Goal: Information Seeking & Learning: Understand process/instructions

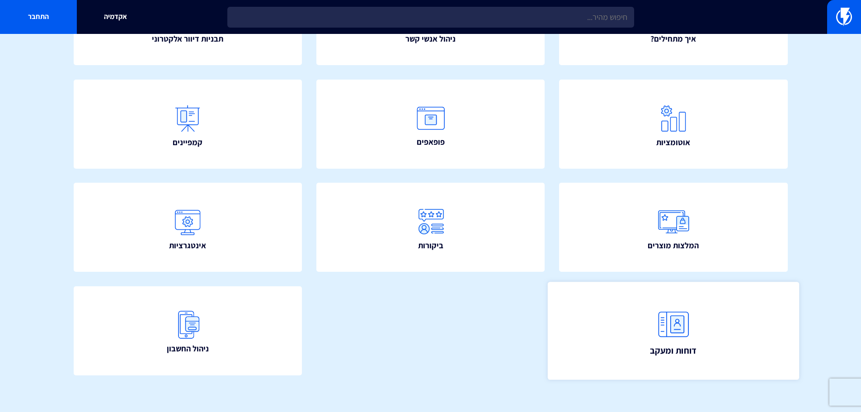
scroll to position [164, 0]
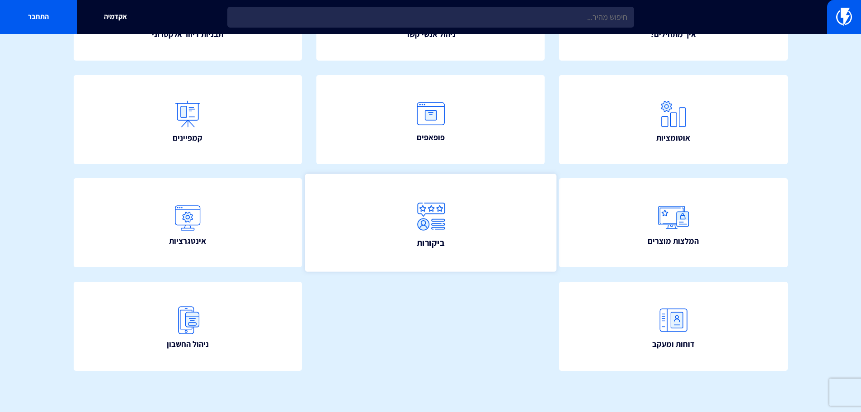
click at [434, 244] on span "ביקורות" at bounding box center [431, 242] width 28 height 13
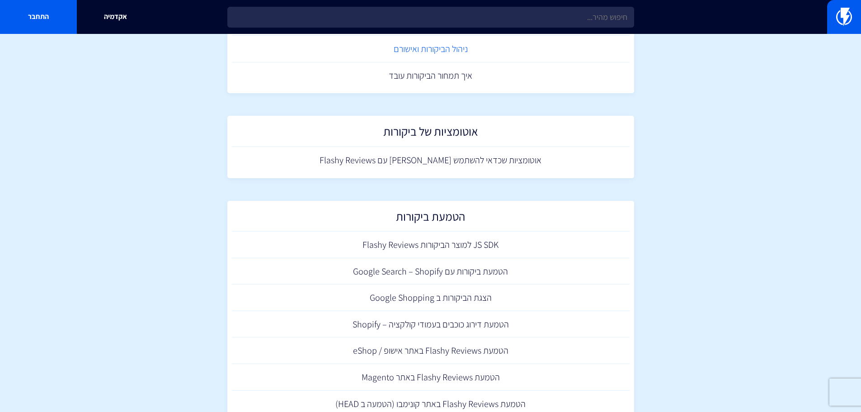
scroll to position [239, 0]
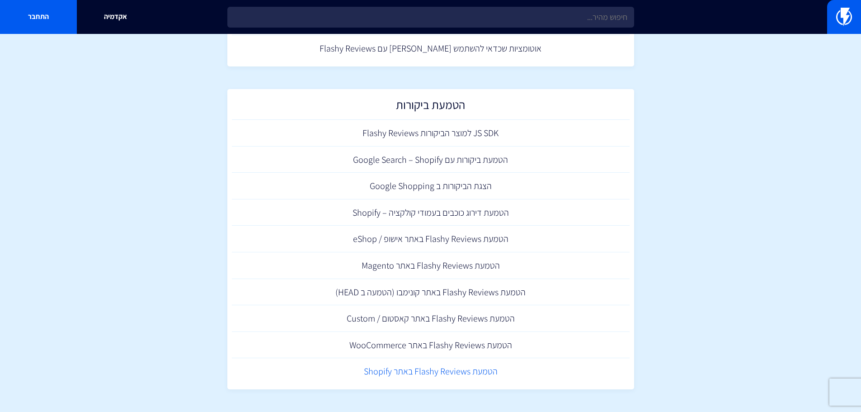
click at [459, 376] on link "הטמעת Flashy Reviews באתר Shopify" at bounding box center [431, 371] width 398 height 27
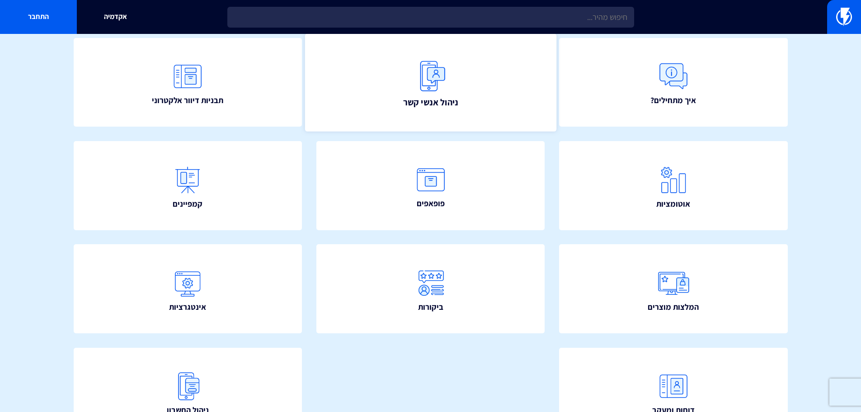
scroll to position [164, 0]
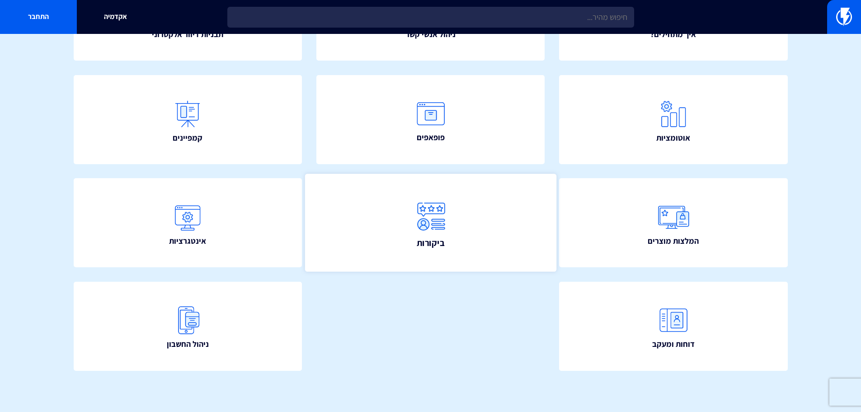
click at [412, 249] on link "ביקורות" at bounding box center [430, 223] width 251 height 98
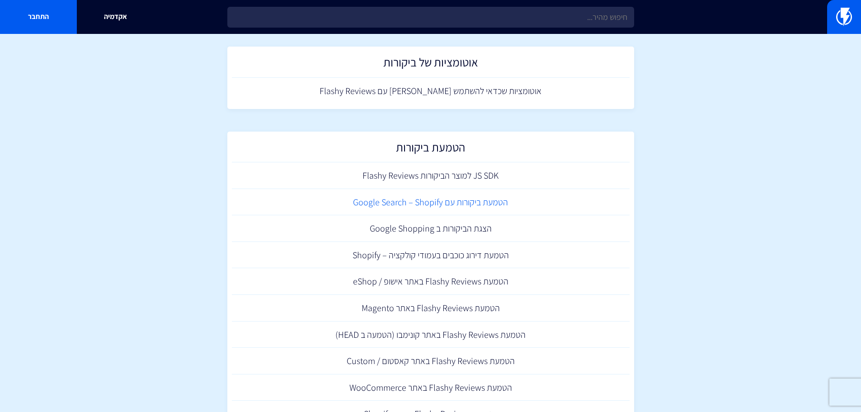
scroll to position [239, 0]
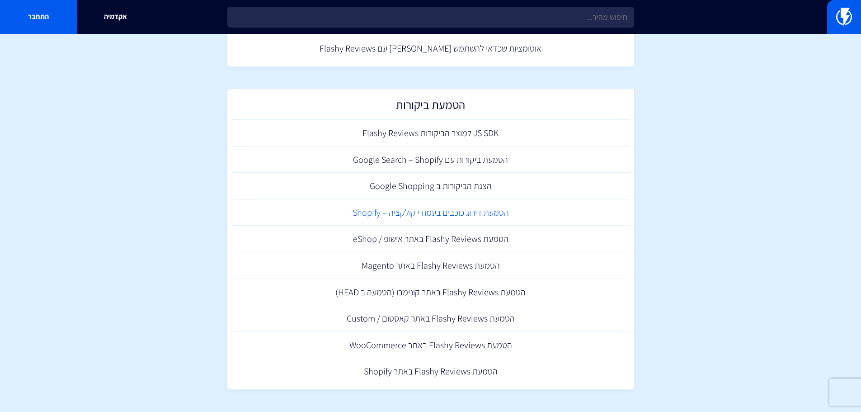
click at [491, 216] on link "הטמעת דירוג כוכבים בעמודי קולקציה – Shopify" at bounding box center [431, 212] width 398 height 27
click at [666, 57] on section "מרכז תמיכה ביקורות הגדרות וניהול הביקורות הצגת הביקורות ב Google Shopping איך ל…" at bounding box center [430, 103] width 861 height 616
click at [487, 365] on link "הטמעת Flashy Reviews באתר Shopify" at bounding box center [431, 371] width 398 height 27
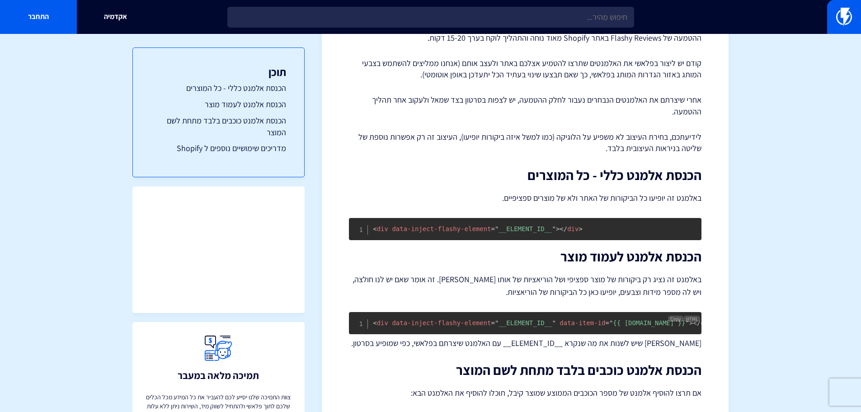
scroll to position [84, 0]
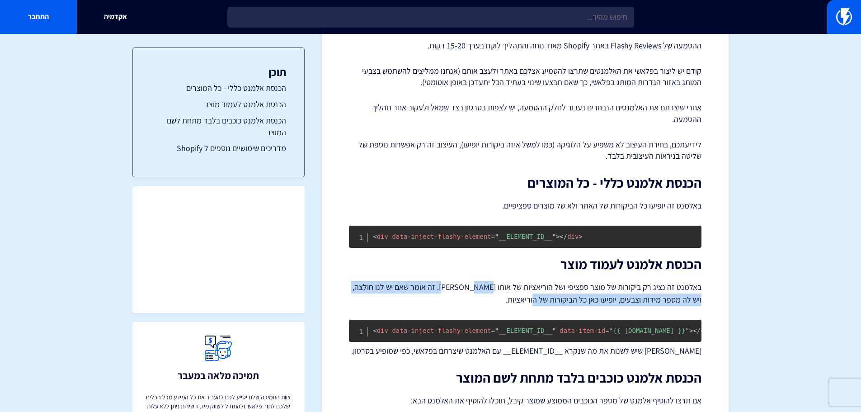
drag, startPoint x: 456, startPoint y: 305, endPoint x: 475, endPoint y: 289, distance: 25.3
click at [475, 289] on p "באלמנט זה נציג רק ביקורות של מוצר ספציפי ושל הוריאציות של אותו [PERSON_NAME]. ז…" at bounding box center [525, 293] width 352 height 25
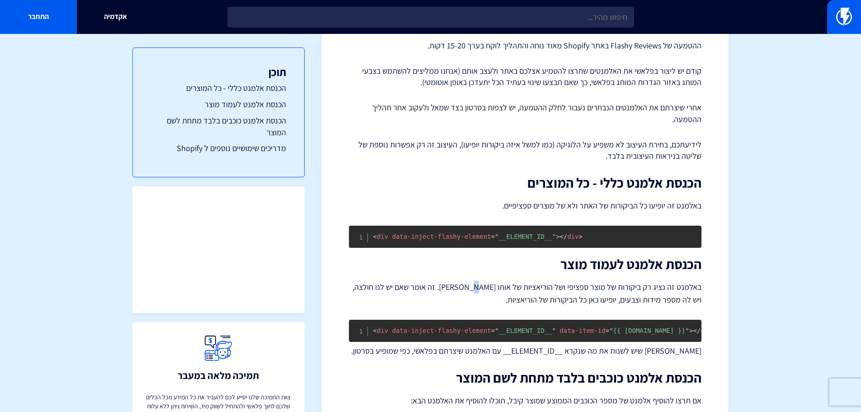
click at [475, 289] on p "באלמנט זה נציג רק ביקורות של מוצר ספציפי ושל הוריאציות של אותו [PERSON_NAME]. ז…" at bounding box center [525, 293] width 352 height 25
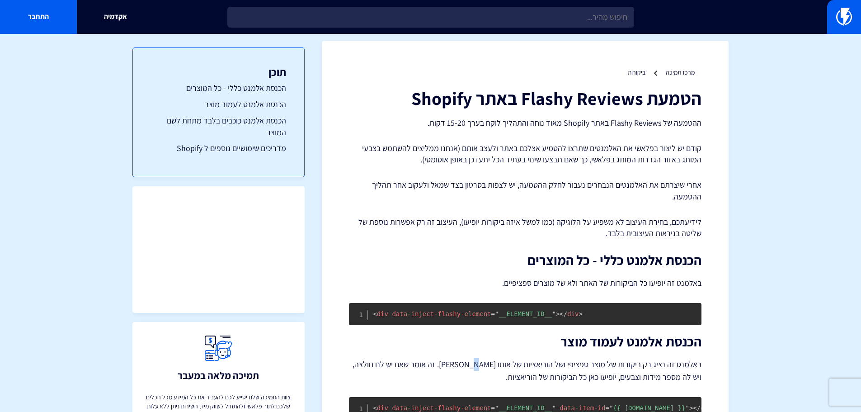
scroll to position [0, 0]
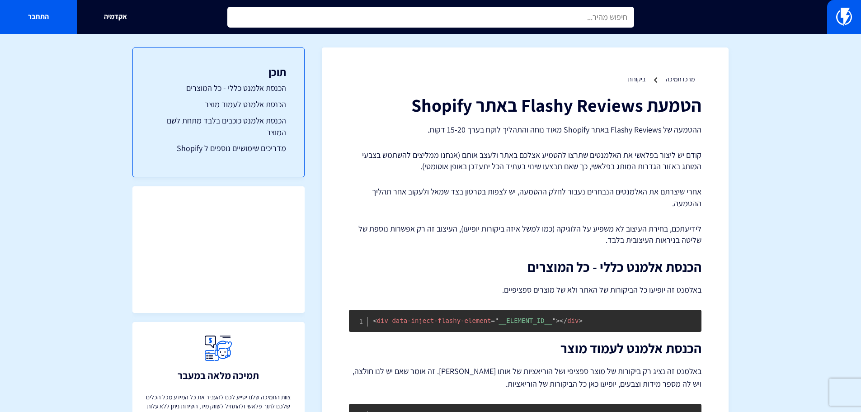
click at [374, 19] on input "text" at bounding box center [430, 17] width 407 height 21
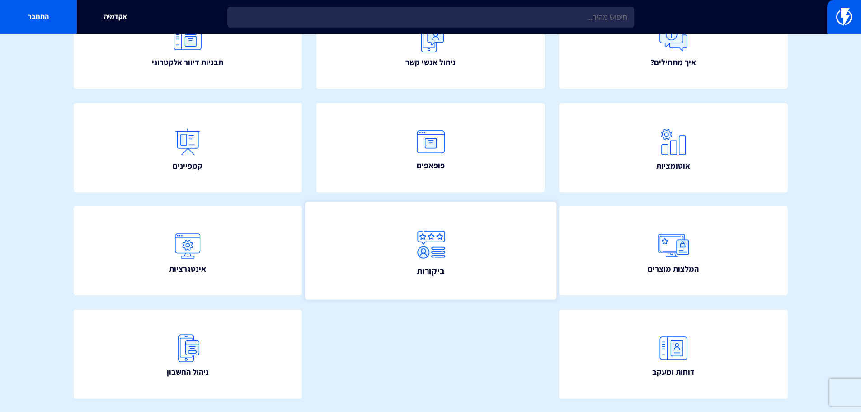
click at [445, 258] on img at bounding box center [431, 245] width 40 height 40
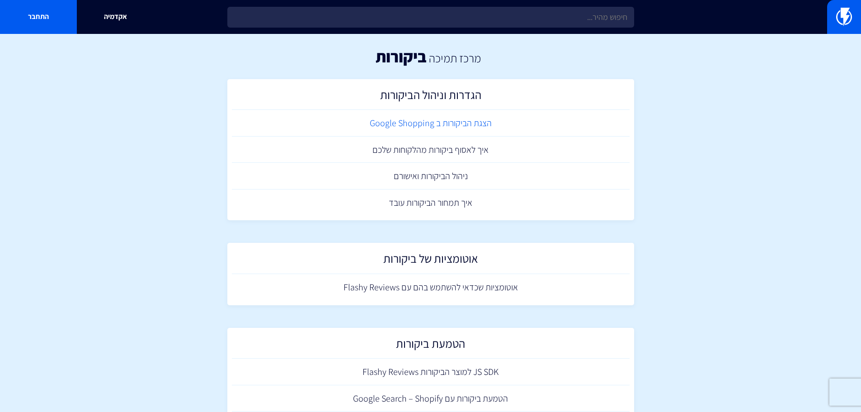
click at [472, 119] on link "הצגת הביקורות ב Google Shopping" at bounding box center [431, 123] width 398 height 27
